Goal: Information Seeking & Learning: Learn about a topic

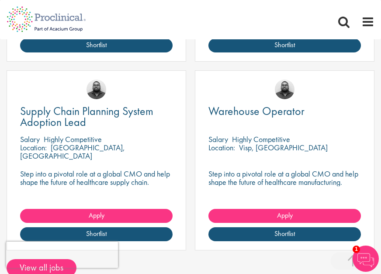
scroll to position [550, 0]
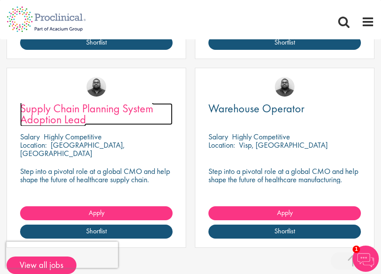
click at [125, 110] on span "Supply Chain Planning System Adoption Lead" at bounding box center [86, 114] width 133 height 26
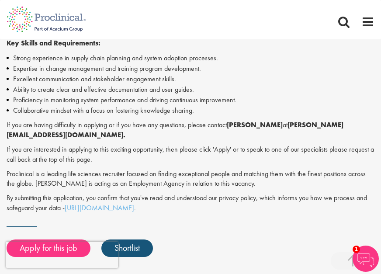
scroll to position [465, 0]
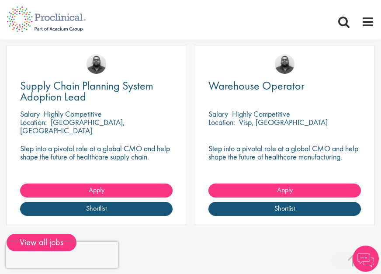
scroll to position [570, 0]
